Goal: Transaction & Acquisition: Purchase product/service

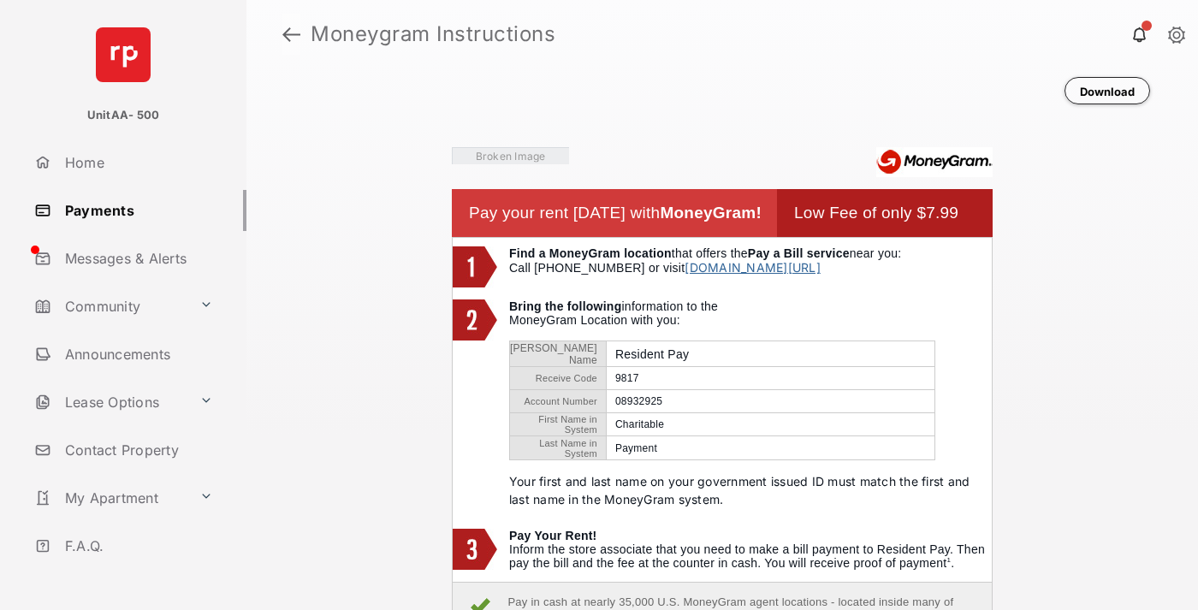
click at [291, 34] on link at bounding box center [291, 34] width 18 height 41
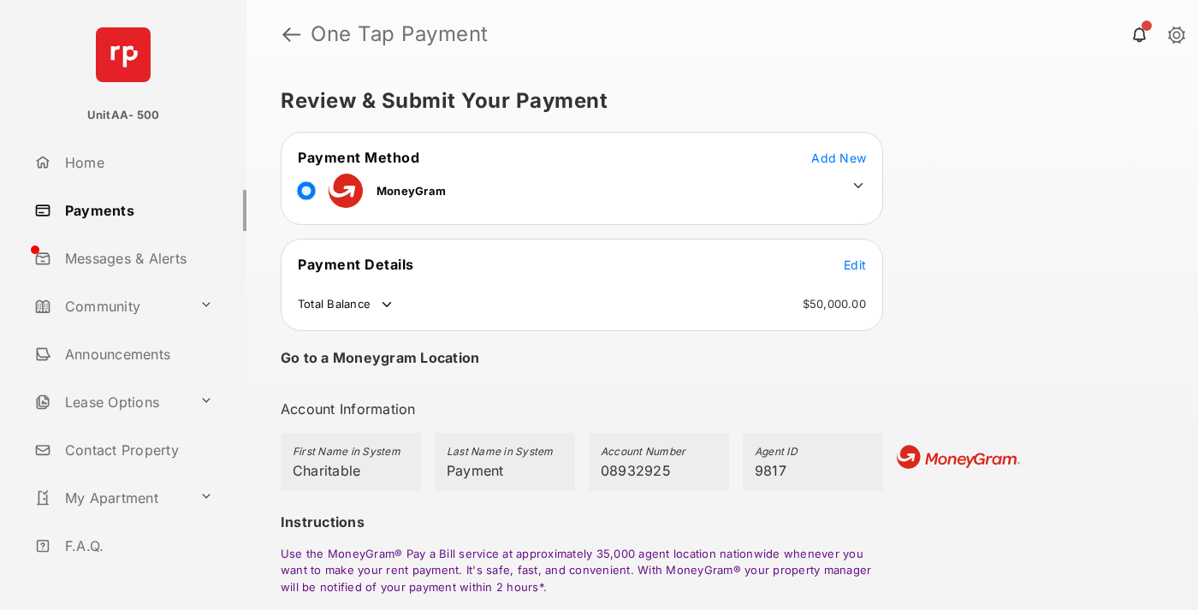
click at [855, 264] on span "Edit" at bounding box center [854, 264] width 22 height 15
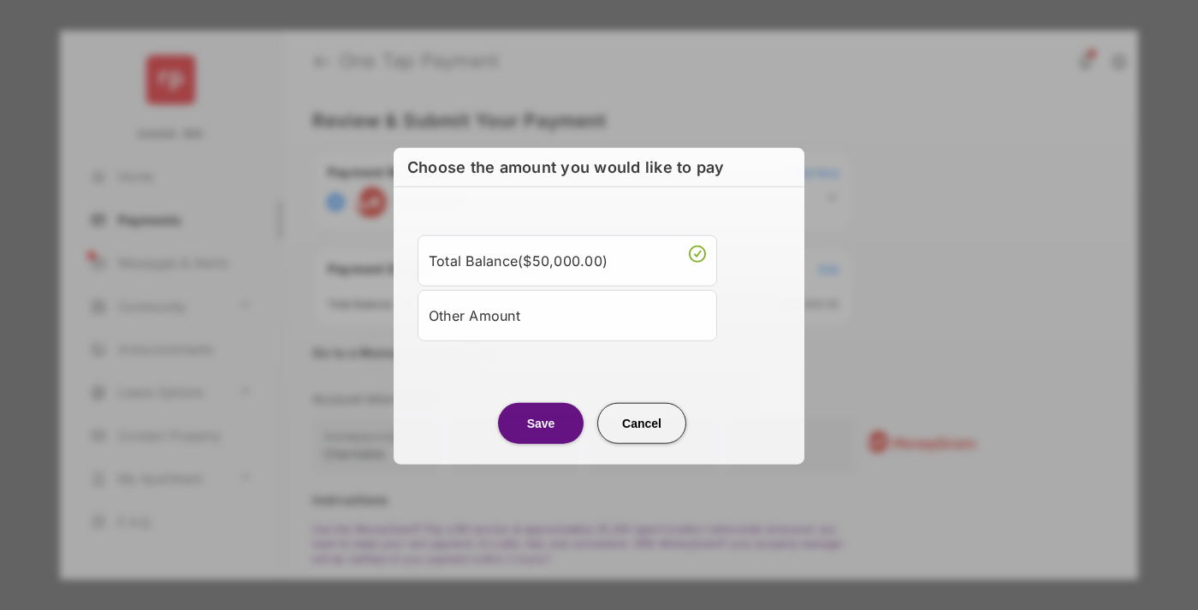
click at [567, 314] on div "Other Amount" at bounding box center [567, 314] width 277 height 29
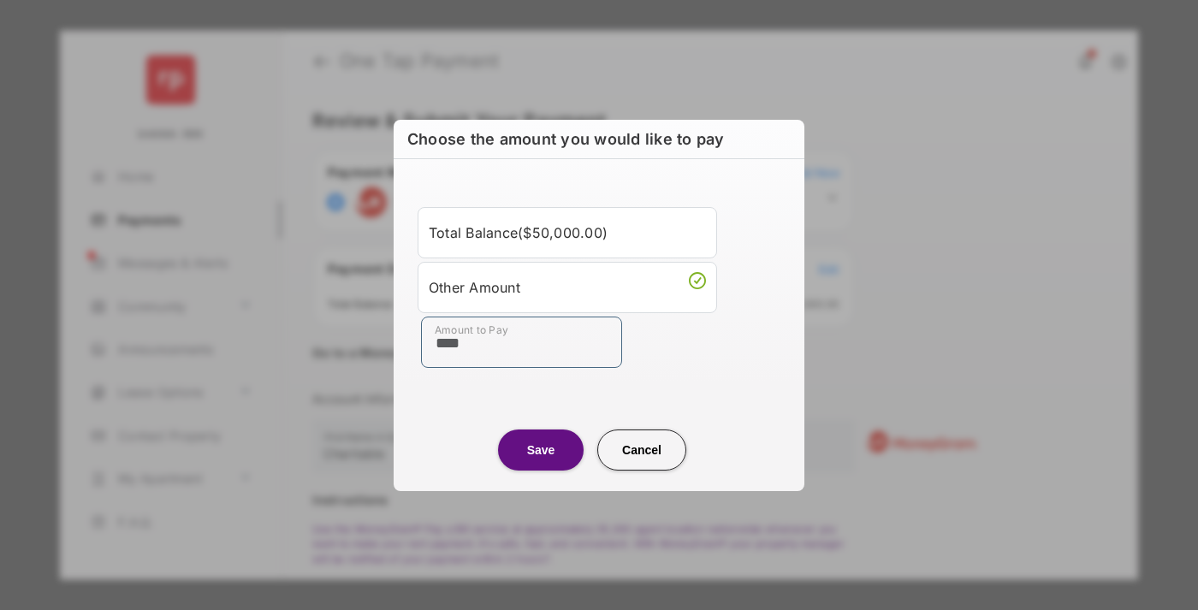
type input "****"
click at [541, 449] on button "Save" at bounding box center [541, 449] width 86 height 41
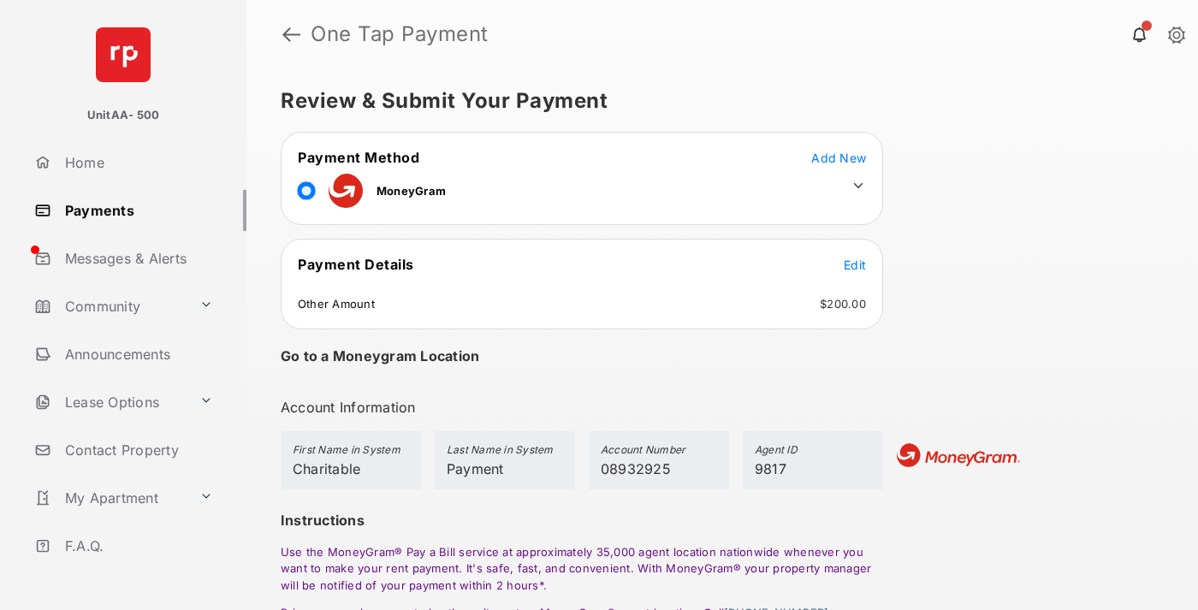
click at [858, 186] on icon at bounding box center [857, 185] width 15 height 15
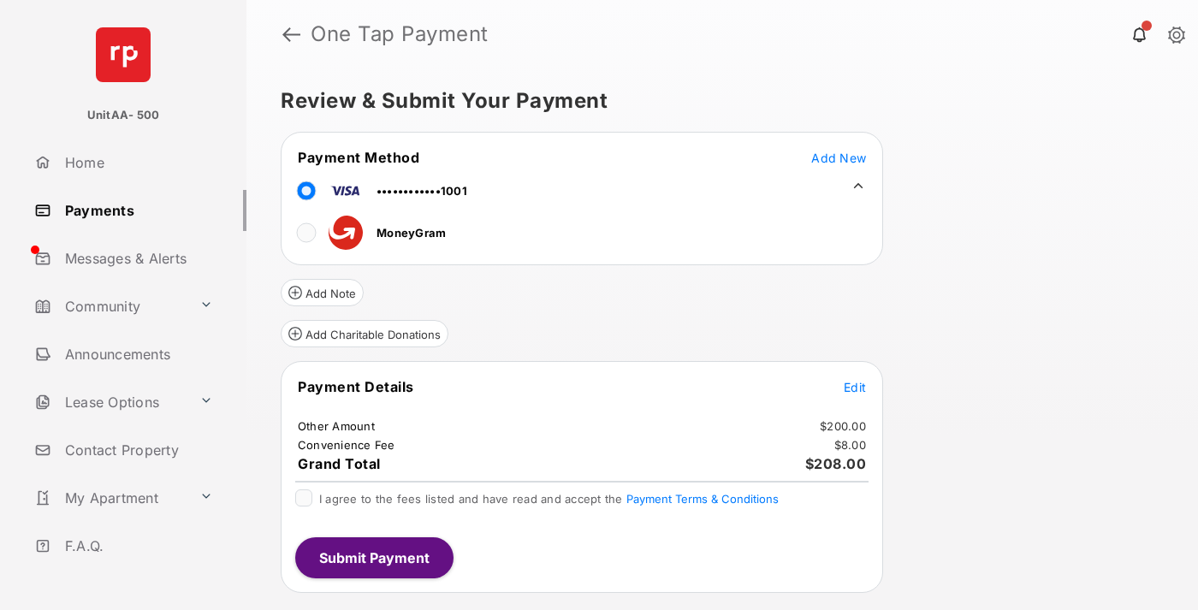
click at [364, 334] on button "Add Charitable Donations" at bounding box center [365, 333] width 168 height 27
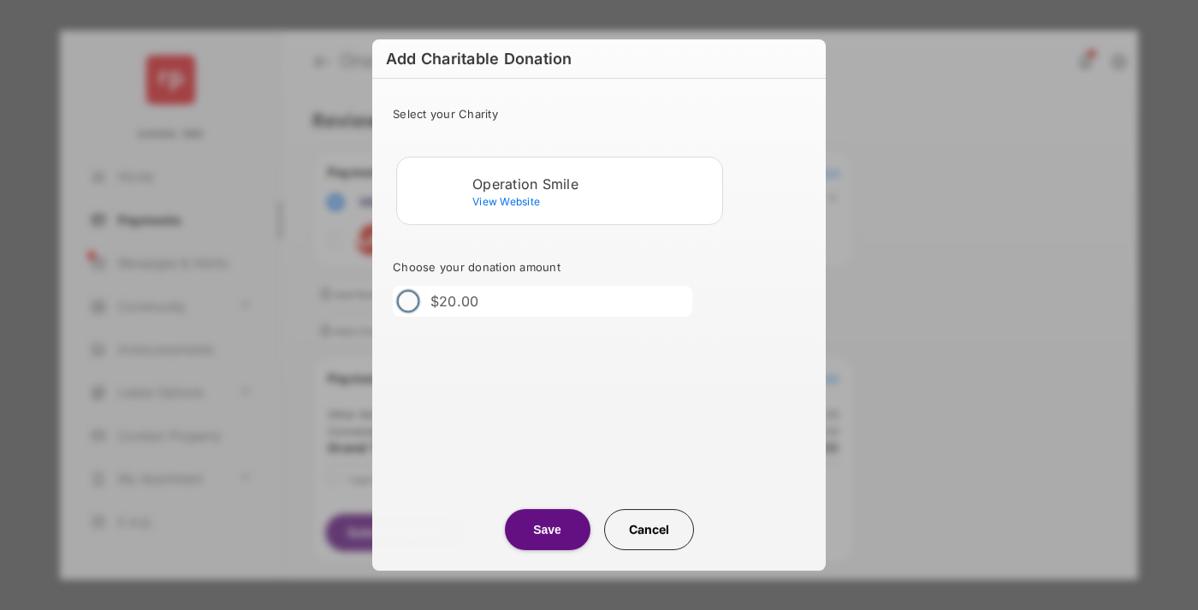
click at [594, 183] on div "Operation Smile" at bounding box center [593, 183] width 243 height 15
click at [547, 530] on button "Save" at bounding box center [548, 529] width 86 height 41
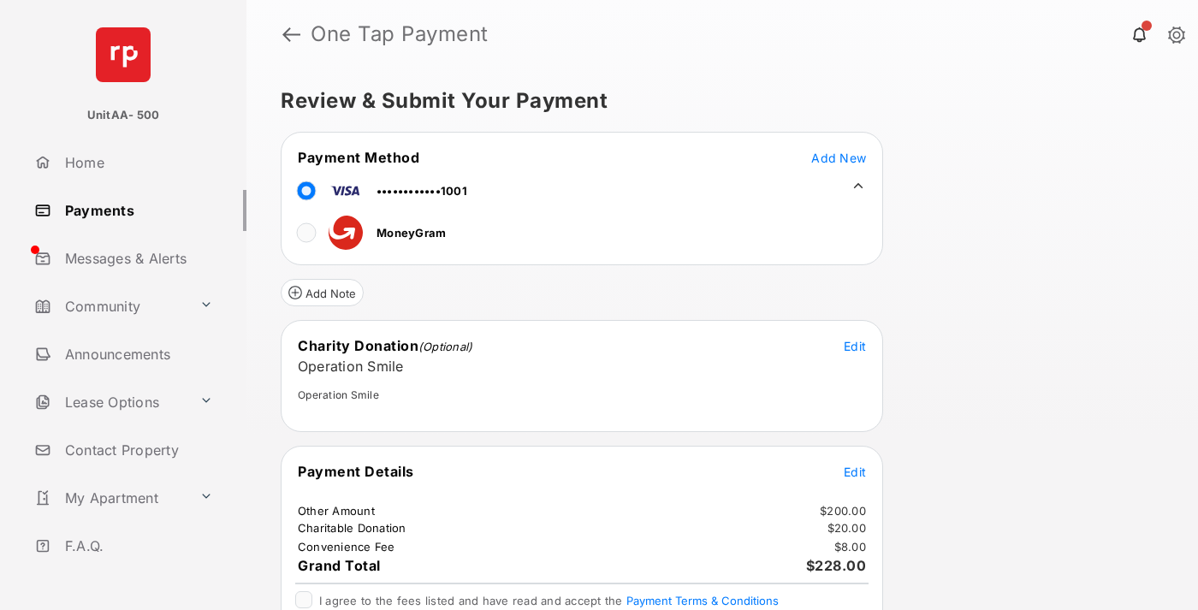
click at [855, 471] on span "Edit" at bounding box center [854, 472] width 22 height 15
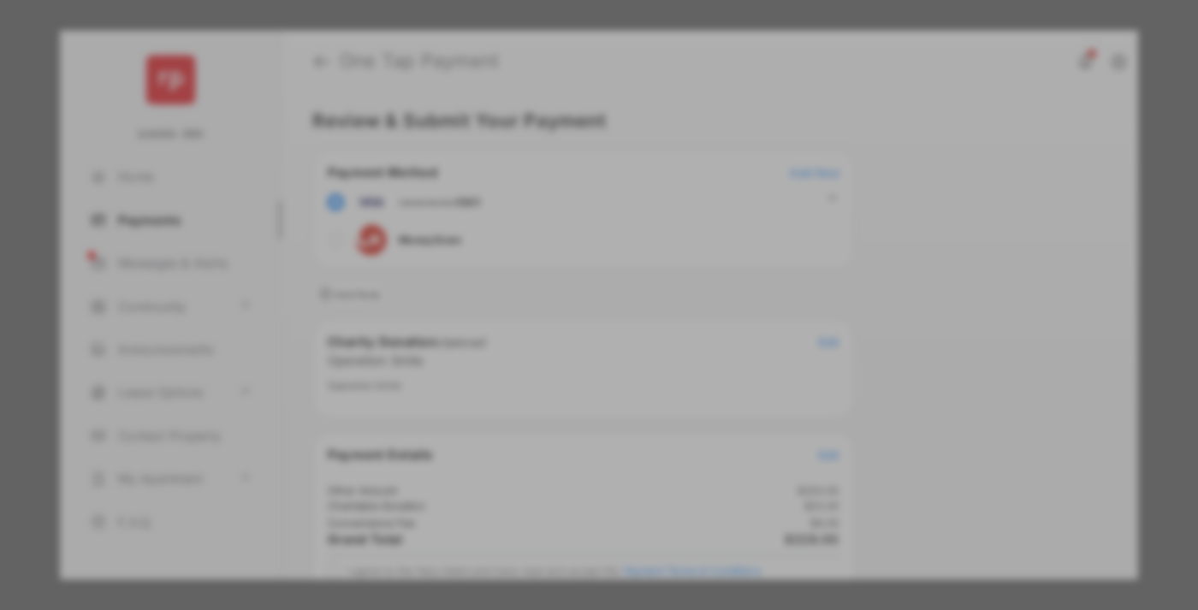
click at [541, 475] on button "Save" at bounding box center [541, 479] width 86 height 41
